Goal: Navigation & Orientation: Find specific page/section

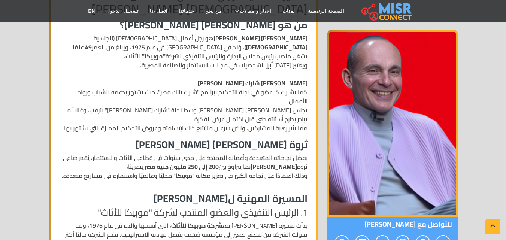
scroll to position [209, 0]
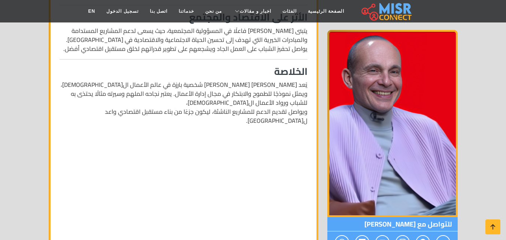
scroll to position [766, 0]
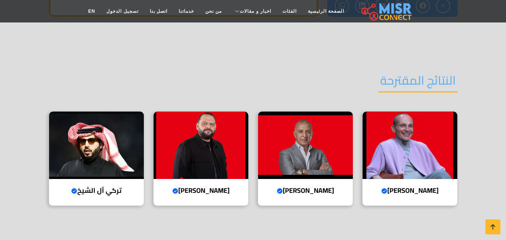
scroll to position [1126, 0]
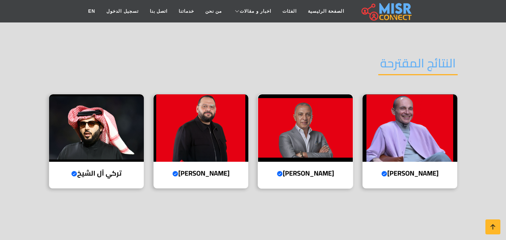
click at [283, 123] on img at bounding box center [305, 127] width 95 height 67
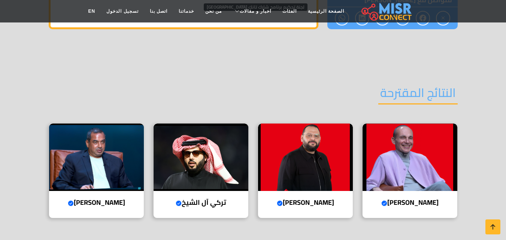
scroll to position [944, 0]
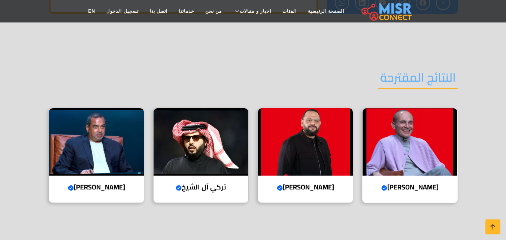
click at [417, 158] on div "محمد فاروق Verified account رئيس مجلس الإدارة والرئيس التنفيذي لشركة "موبيكا" ل…" at bounding box center [409, 155] width 95 height 95
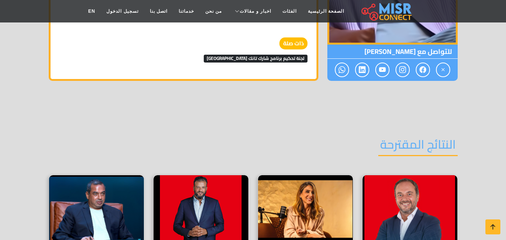
scroll to position [1024, 0]
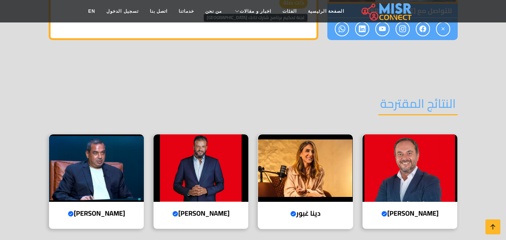
click at [287, 134] on img at bounding box center [305, 167] width 95 height 67
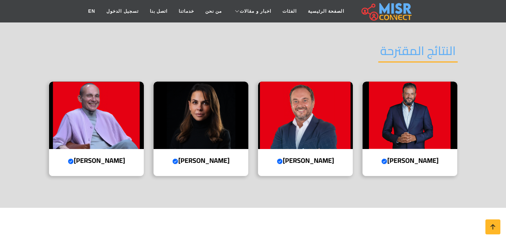
scroll to position [932, 0]
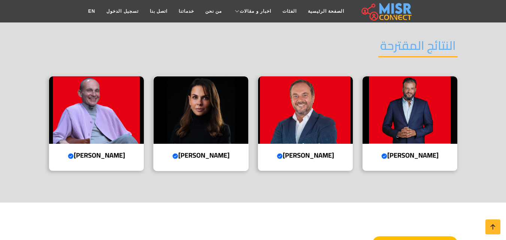
click at [227, 109] on img at bounding box center [200, 109] width 95 height 67
click at [405, 87] on img at bounding box center [409, 109] width 95 height 67
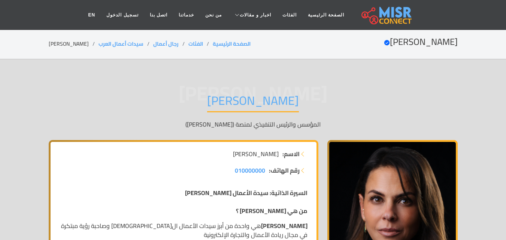
scroll to position [210, 0]
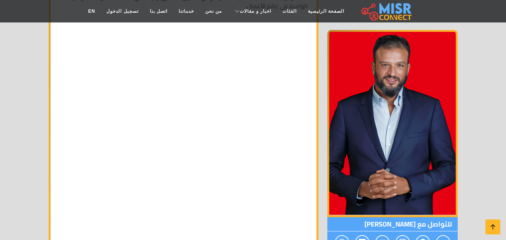
scroll to position [960, 0]
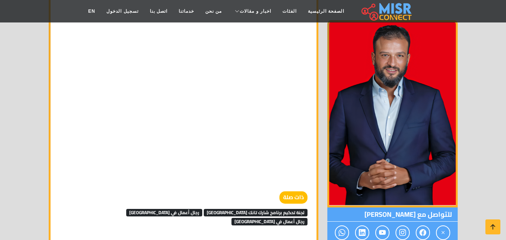
drag, startPoint x: 511, startPoint y: 13, endPoint x: 509, endPoint y: 120, distance: 107.1
click at [505, 120] on html "الصفحة الرئيسية الفئات اخبار و مقالات أخبار الرياضة حوادث اخبار طبية مشاهير اخب…" at bounding box center [253, 75] width 506 height 2070
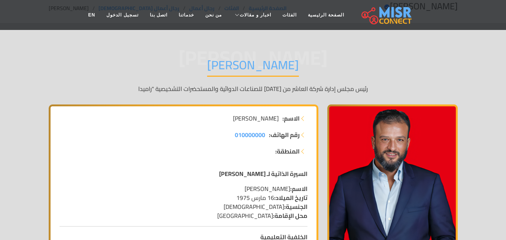
scroll to position [19, 0]
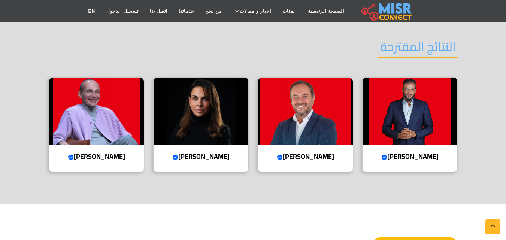
scroll to position [932, 0]
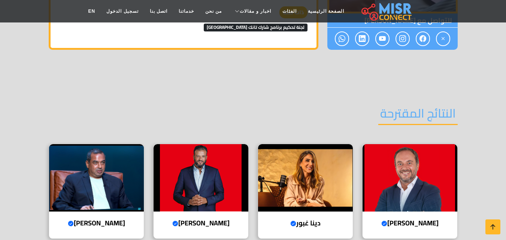
scroll to position [1024, 0]
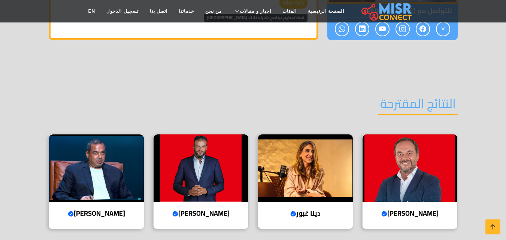
click at [105, 134] on img at bounding box center [96, 167] width 95 height 67
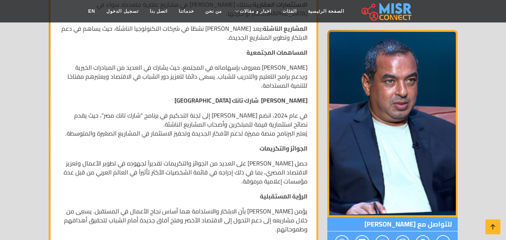
scroll to position [847, 0]
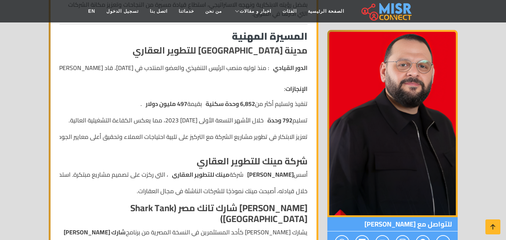
scroll to position [241, 0]
